Goal: Entertainment & Leisure: Consume media (video, audio)

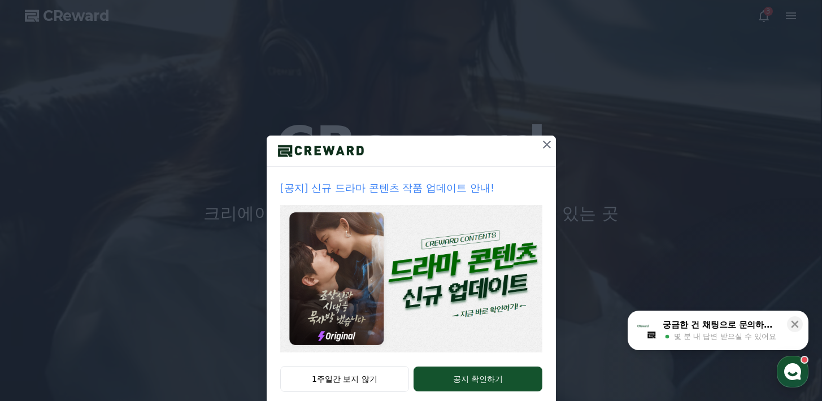
click at [544, 145] on icon at bounding box center [547, 145] width 14 height 14
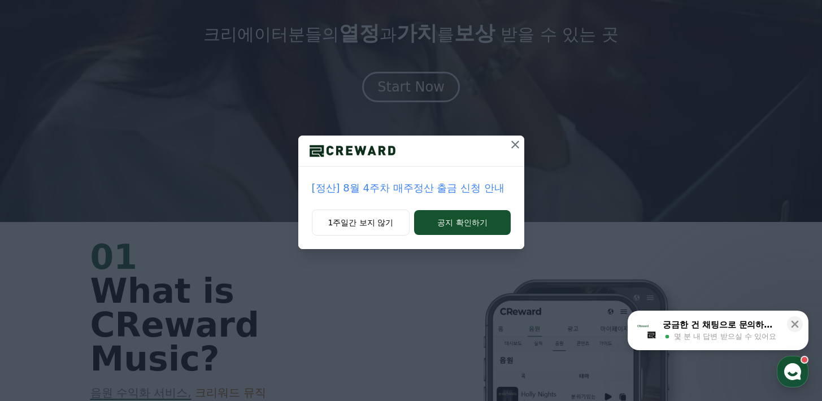
scroll to position [385, 0]
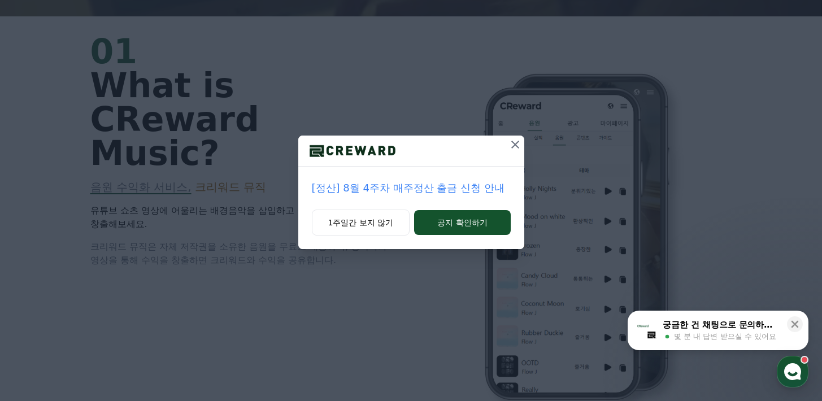
click at [519, 145] on icon at bounding box center [516, 145] width 14 height 14
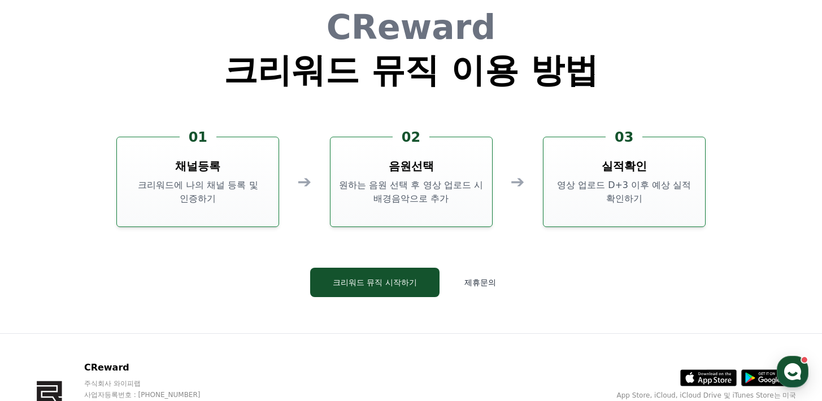
scroll to position [3061, 0]
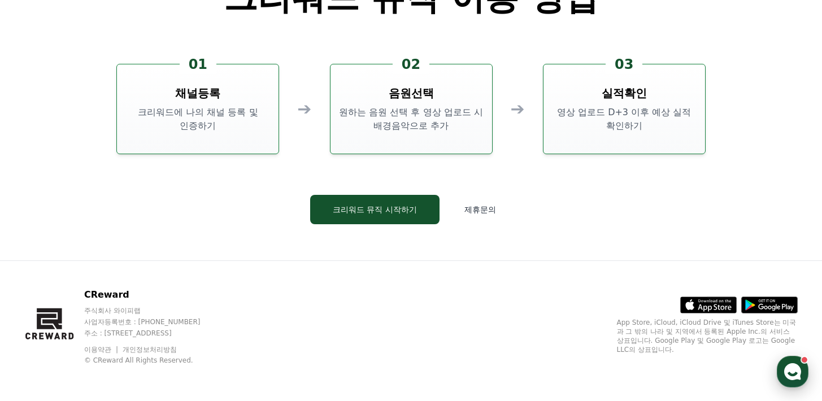
click at [797, 366] on icon "button" at bounding box center [793, 372] width 20 height 20
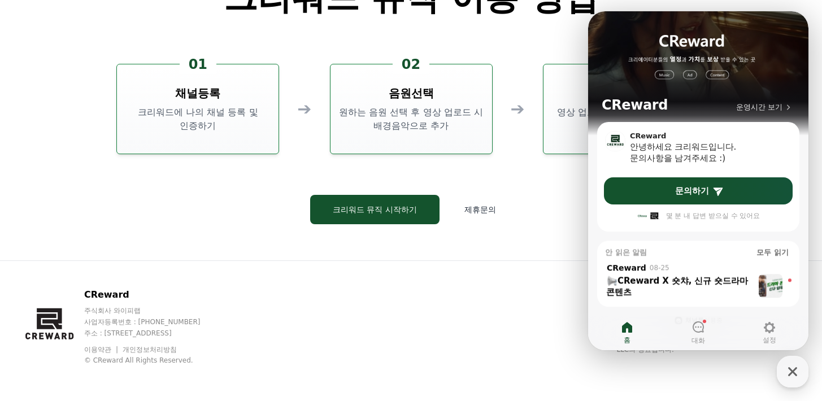
click at [509, 278] on div "CReward 주식회사 와이피랩 사업자등록번호 : [PHONE_NUMBER] 주소 : [STREET_ADDRESS] 이용약관 개인정보처리방침 …" at bounding box center [411, 331] width 791 height 140
click at [794, 360] on div "button" at bounding box center [793, 372] width 32 height 32
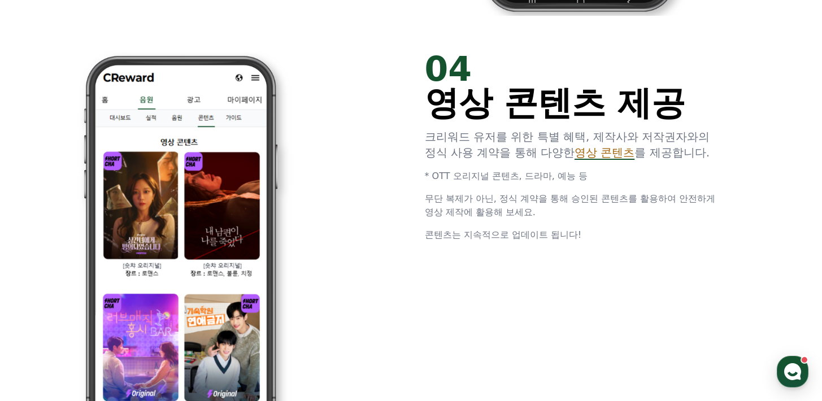
scroll to position [2088, 0]
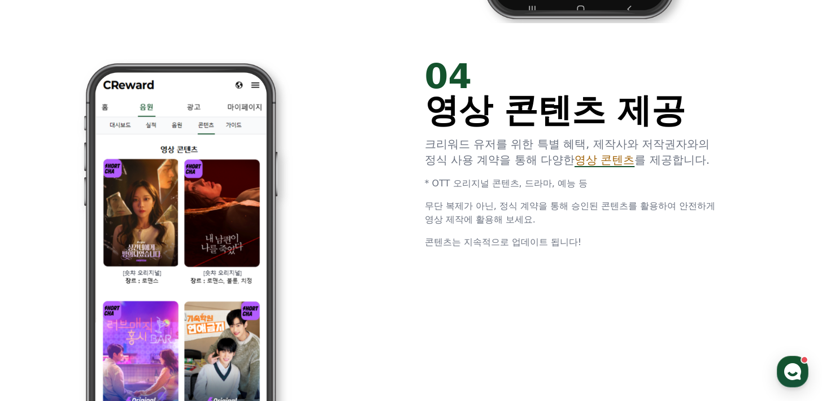
click at [575, 159] on span "영상 콘텐츠" at bounding box center [605, 160] width 60 height 14
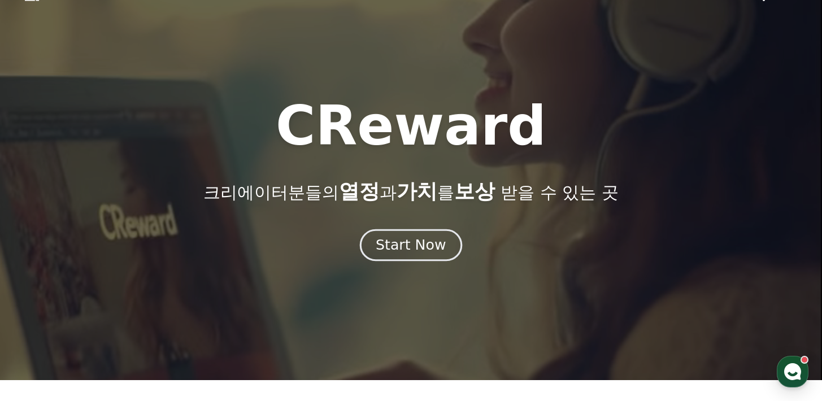
scroll to position [0, 0]
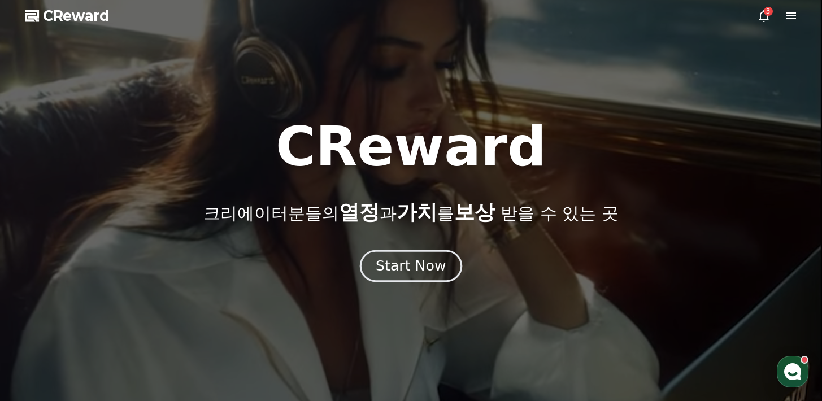
click at [415, 264] on div "Start Now" at bounding box center [411, 266] width 70 height 19
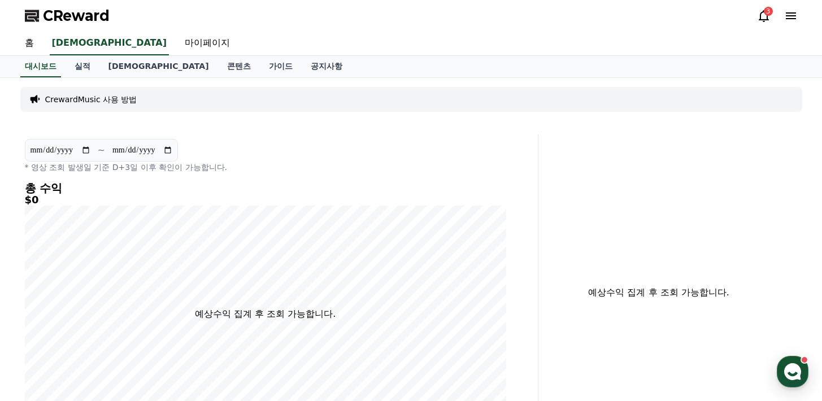
click at [766, 14] on div "3" at bounding box center [768, 11] width 9 height 9
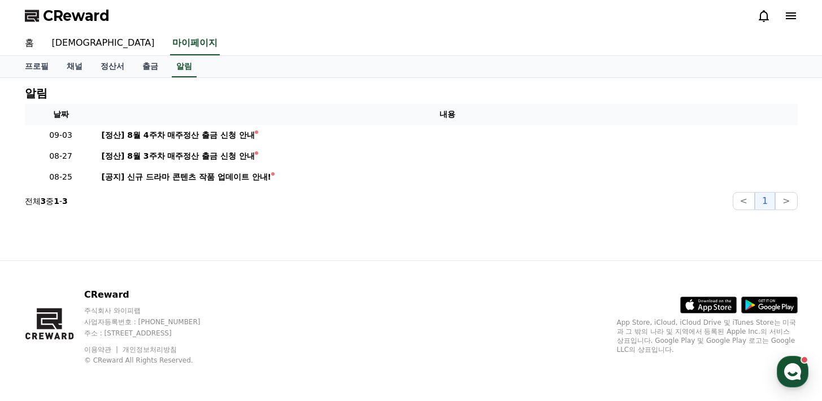
click at [782, 18] on div at bounding box center [777, 16] width 41 height 14
click at [798, 18] on div "CReward" at bounding box center [411, 16] width 791 height 32
click at [790, 16] on icon at bounding box center [791, 15] width 10 height 7
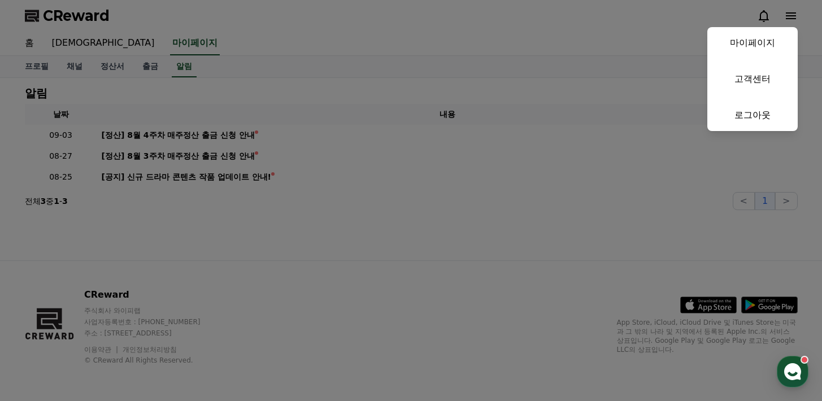
click at [747, 34] on link "마이페이지" at bounding box center [752, 43] width 90 height 32
select select "**********"
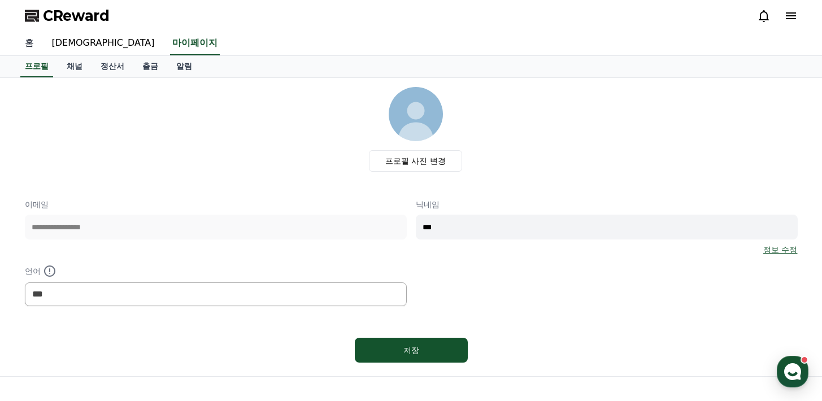
click at [21, 42] on link "홈" at bounding box center [29, 44] width 27 height 24
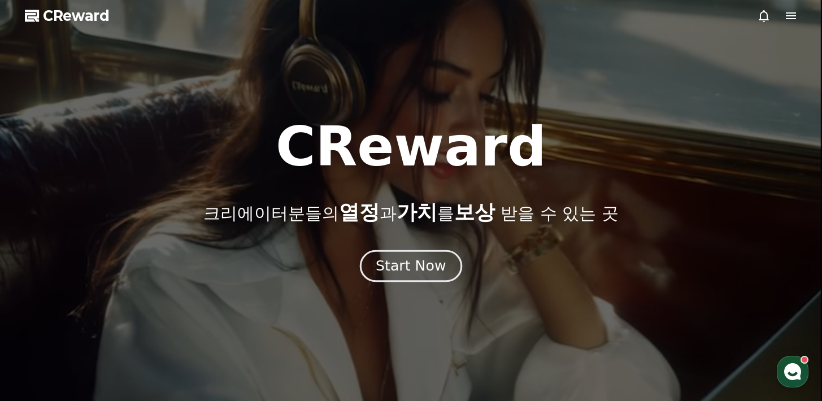
click at [420, 260] on div "Start Now" at bounding box center [411, 266] width 70 height 19
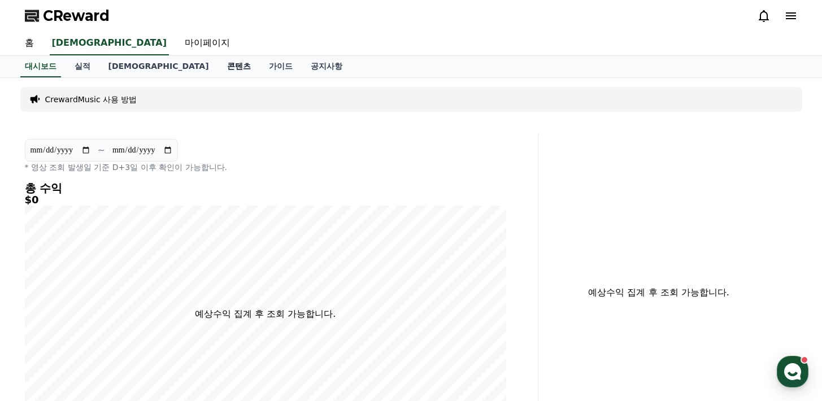
click at [218, 65] on link "콘텐츠" at bounding box center [239, 66] width 42 height 21
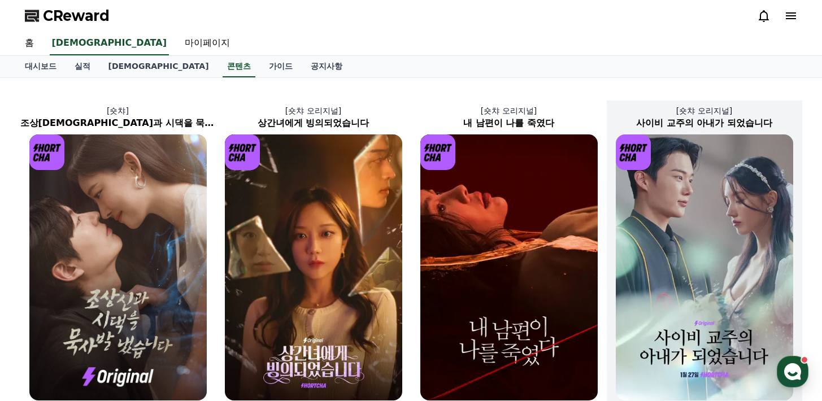
click at [731, 271] on img at bounding box center [704, 267] width 177 height 266
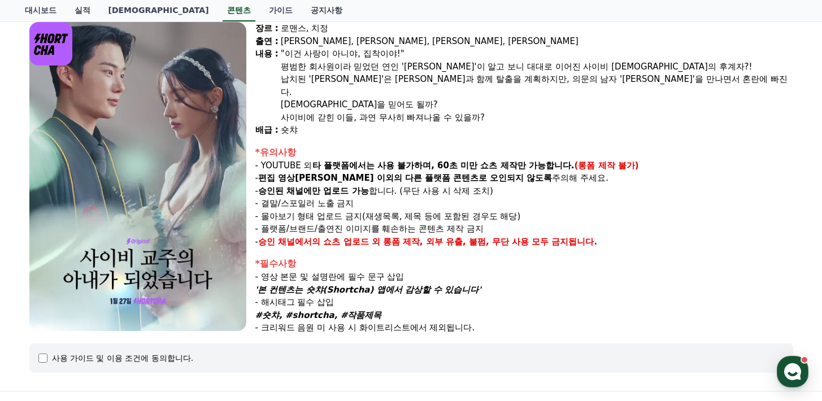
scroll to position [226, 0]
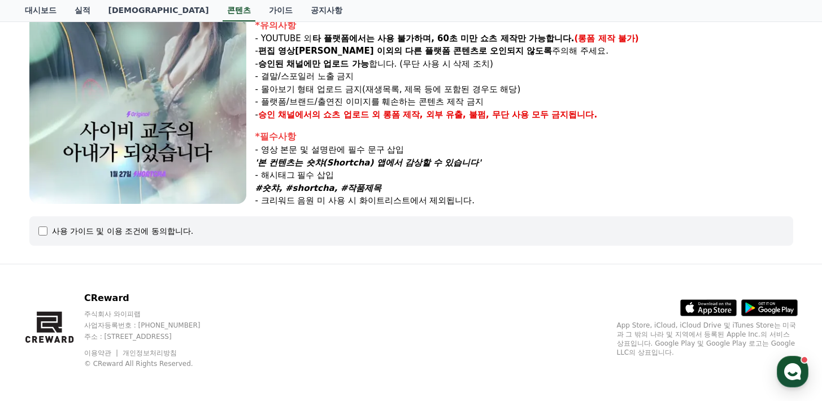
click at [128, 93] on img at bounding box center [137, 49] width 217 height 309
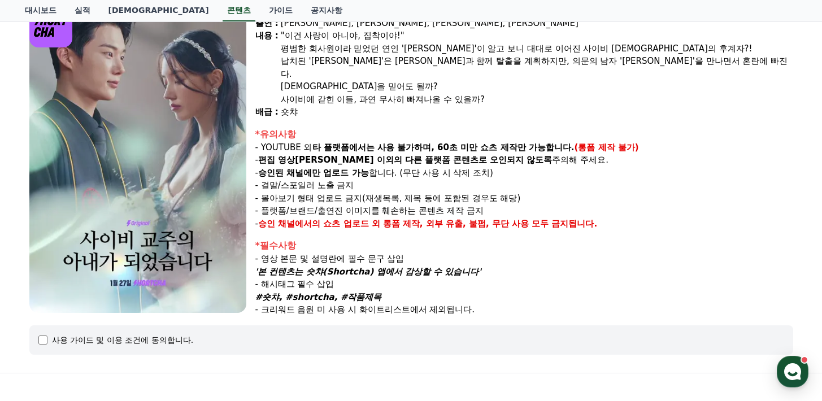
scroll to position [58, 0]
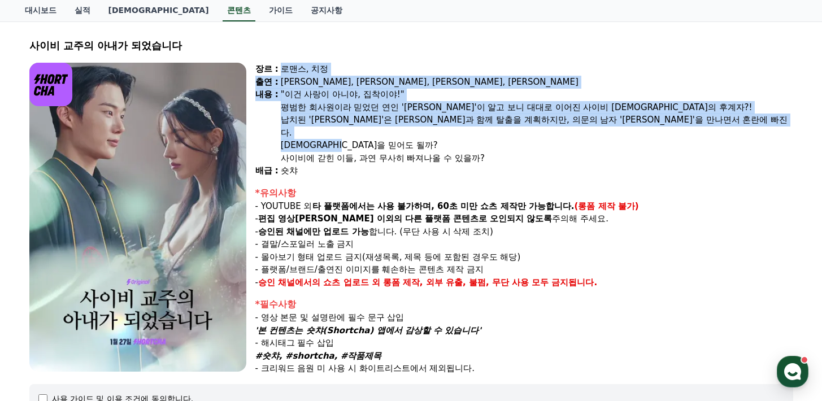
drag, startPoint x: 280, startPoint y: 70, endPoint x: 383, endPoint y: 128, distance: 118.4
click at [383, 129] on div "장르 : 로맨스, 치정 출연 : [PERSON_NAME], [PERSON_NAME], [PERSON_NAME], [PERSON_NAME] [P…" at bounding box center [524, 120] width 538 height 115
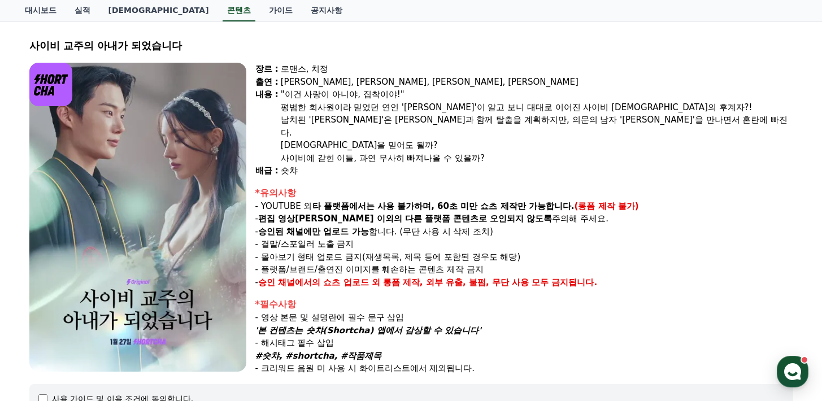
drag, startPoint x: 383, startPoint y: 128, endPoint x: 400, endPoint y: 134, distance: 18.4
click at [383, 139] on div "[DEMOGRAPHIC_DATA]을 믿어도 될까?" at bounding box center [537, 145] width 512 height 13
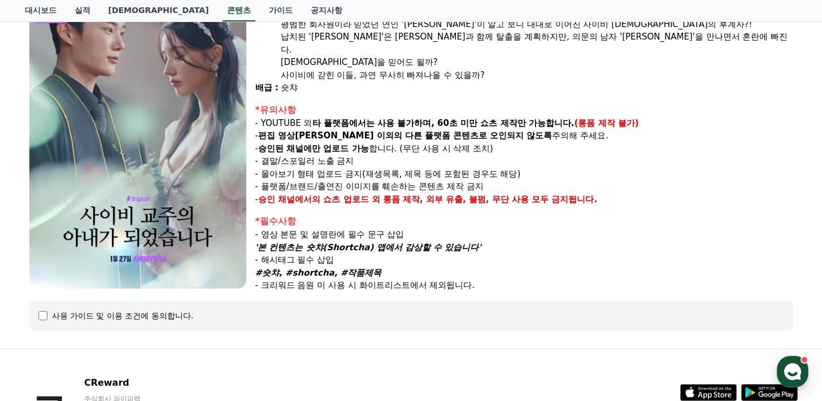
scroll to position [226, 0]
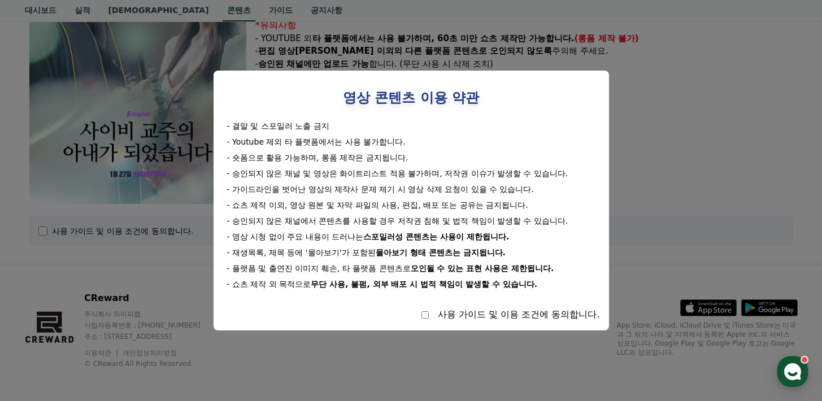
click at [451, 315] on div "사용 가이드 및 이용 조건에 동의합니다." at bounding box center [411, 315] width 377 height 14
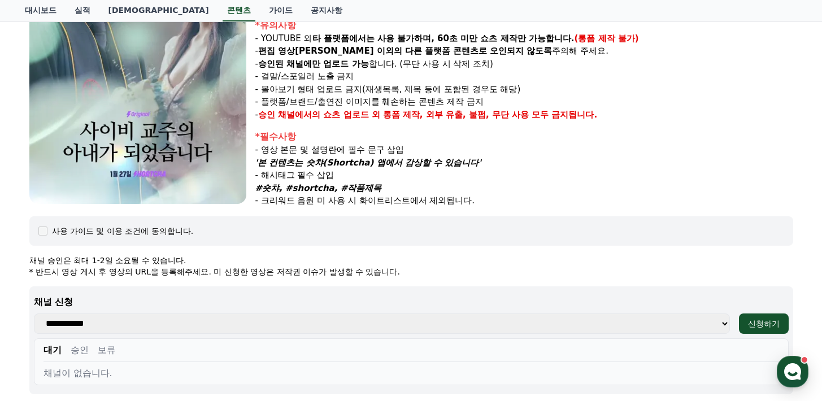
click at [692, 205] on div "사이비 [DEMOGRAPHIC_DATA]의 아내가 되었습니다 장르 : 로맨스, 치정 출연 : [PERSON_NAME], [PERSON_NAME…" at bounding box center [411, 222] width 773 height 723
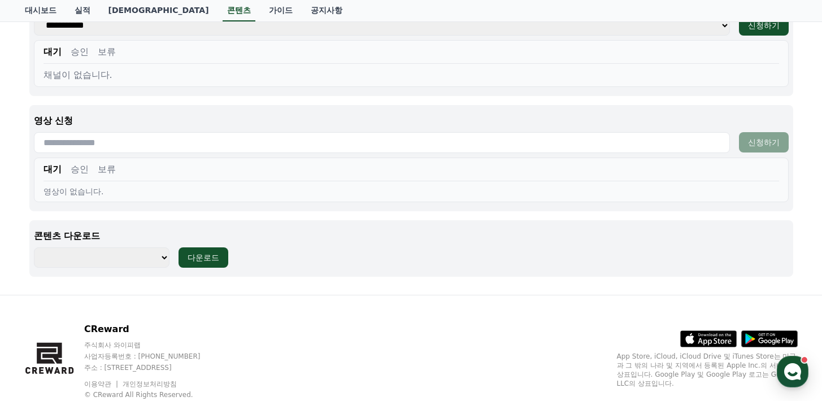
scroll to position [528, 0]
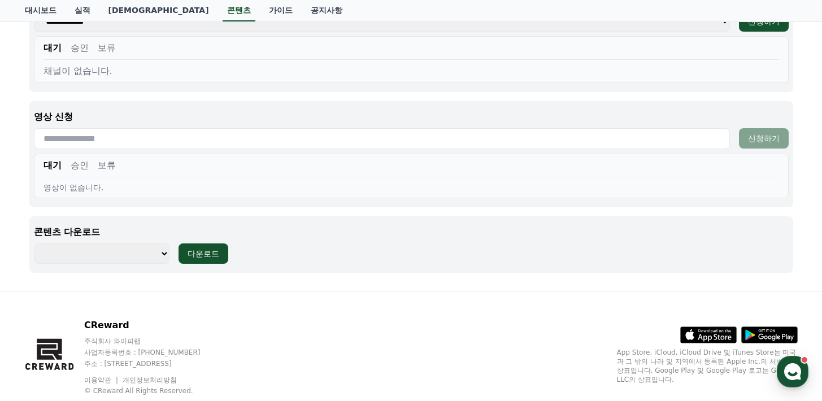
click at [154, 255] on select "**********" at bounding box center [102, 254] width 136 height 20
select select "**********"
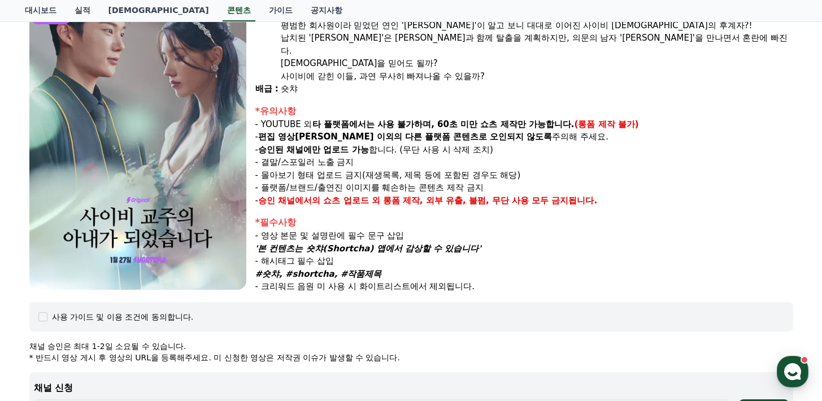
scroll to position [0, 0]
